Goal: Contribute content: Add original content to the website for others to see

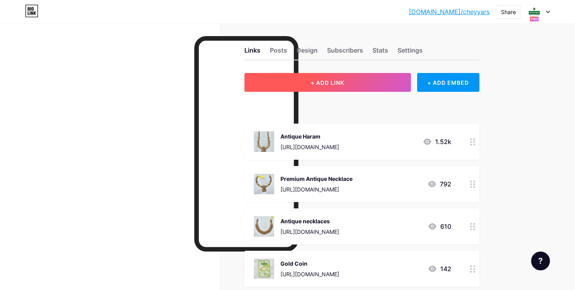
click at [358, 81] on button "+ ADD LINK" at bounding box center [327, 82] width 167 height 19
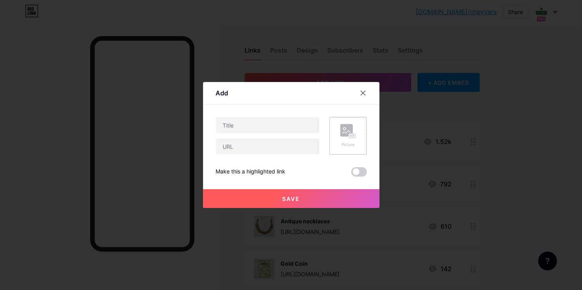
click at [339, 128] on div "Picture" at bounding box center [348, 136] width 38 height 38
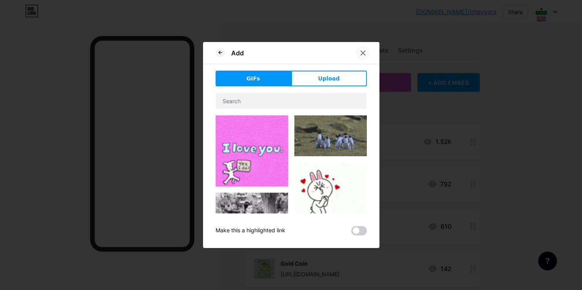
click at [364, 51] on icon at bounding box center [363, 53] width 6 height 6
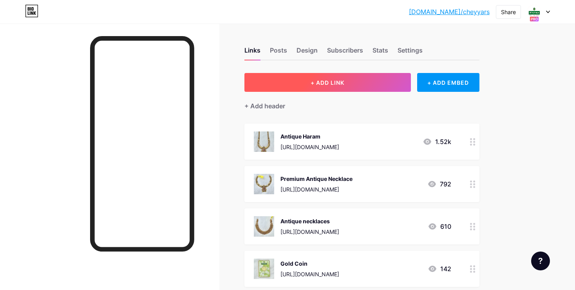
click at [382, 84] on button "+ ADD LINK" at bounding box center [327, 82] width 167 height 19
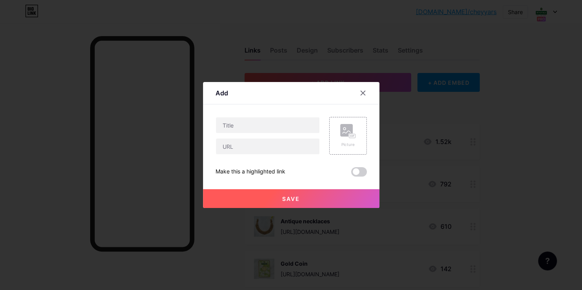
click at [281, 138] on div at bounding box center [267, 146] width 104 height 16
click at [300, 152] on input "text" at bounding box center [267, 146] width 103 height 16
paste input "[URL][DOMAIN_NAME][PERSON_NAME]"
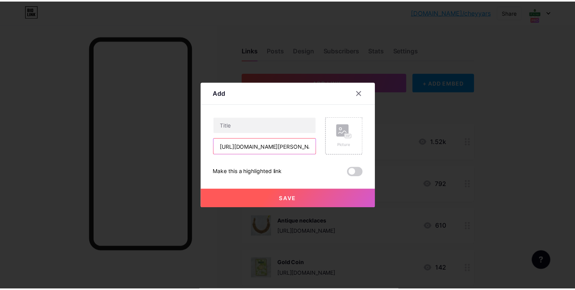
scroll to position [0, 157]
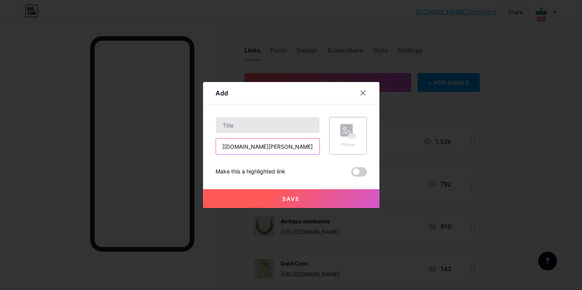
type input "[URL][DOMAIN_NAME][PERSON_NAME]"
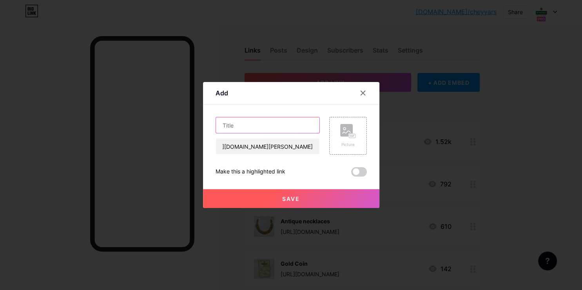
click at [304, 124] on input "text" at bounding box center [267, 125] width 103 height 16
type input "Silver [PERSON_NAME] Vilakku"
click at [357, 135] on div "Picture" at bounding box center [348, 136] width 38 height 38
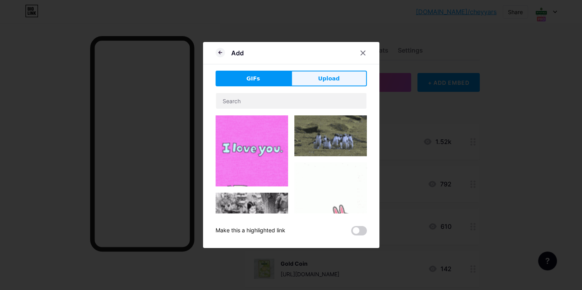
click at [339, 81] on button "Upload" at bounding box center [329, 79] width 76 height 16
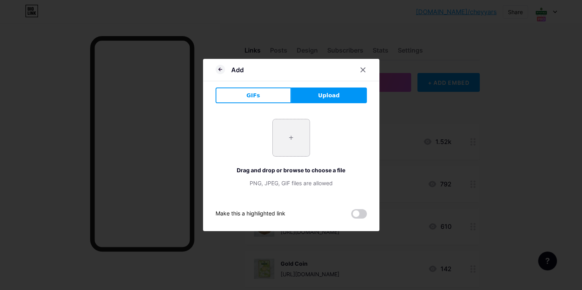
click at [298, 145] on input "file" at bounding box center [291, 137] width 37 height 37
type input "C:\fakepath\-O_MKBK3UaK5cY6u44lG.jpg"
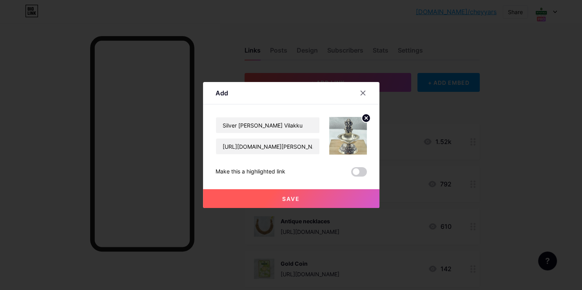
click at [294, 194] on button "Save" at bounding box center [291, 198] width 176 height 19
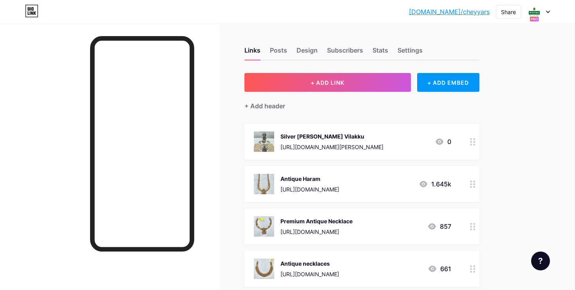
click at [467, 140] on div at bounding box center [472, 141] width 13 height 36
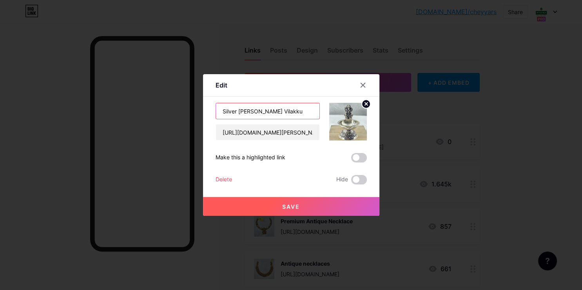
drag, startPoint x: 262, startPoint y: 110, endPoint x: 219, endPoint y: 108, distance: 43.5
click at [219, 108] on input "Silver [PERSON_NAME] Vilakku" at bounding box center [267, 111] width 103 height 16
type input "92.50 Oxidised Silver Vilakku"
click at [255, 204] on button "Save" at bounding box center [291, 206] width 176 height 19
